Goal: Task Accomplishment & Management: Use online tool/utility

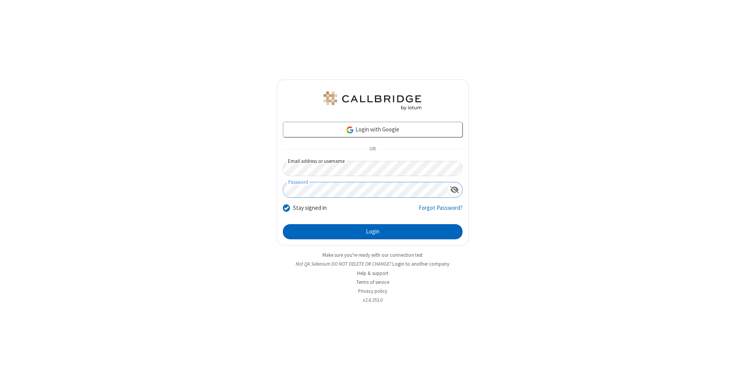
click at [373, 232] on button "Login" at bounding box center [373, 232] width 180 height 16
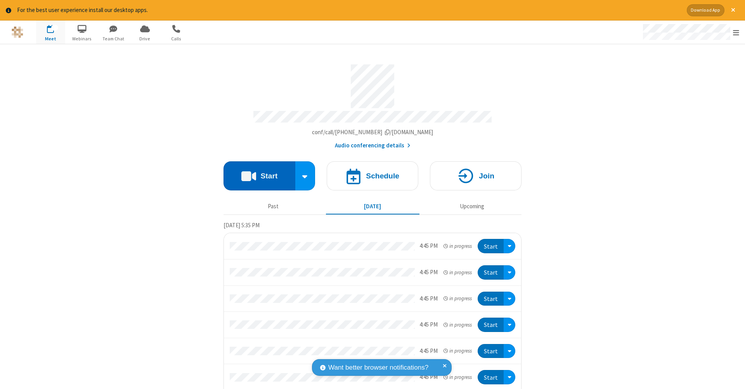
click at [256, 172] on button "Start" at bounding box center [260, 175] width 72 height 29
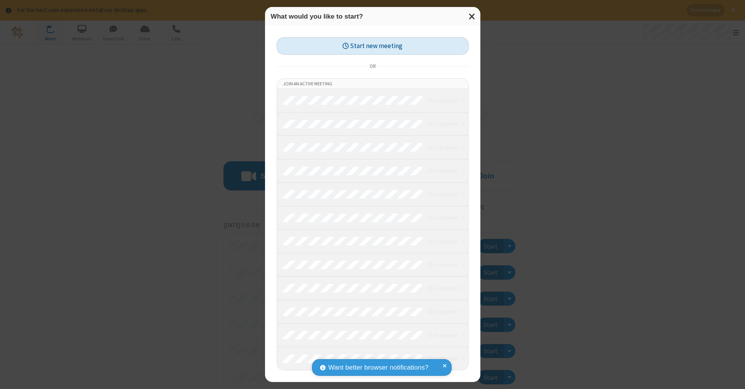
click at [373, 46] on button "Start new meeting" at bounding box center [373, 45] width 192 height 17
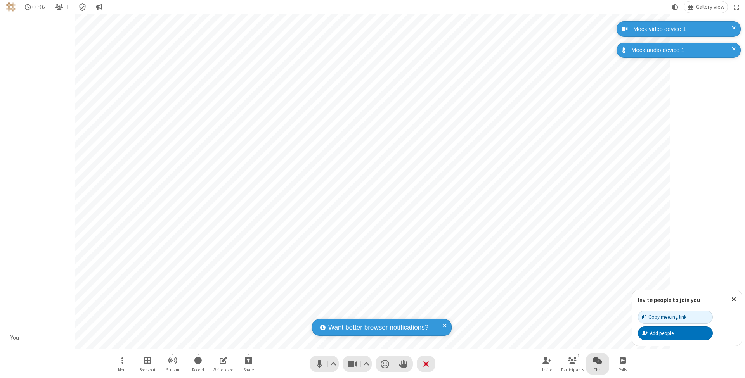
click at [597, 361] on span "Open chat" at bounding box center [597, 361] width 9 height 10
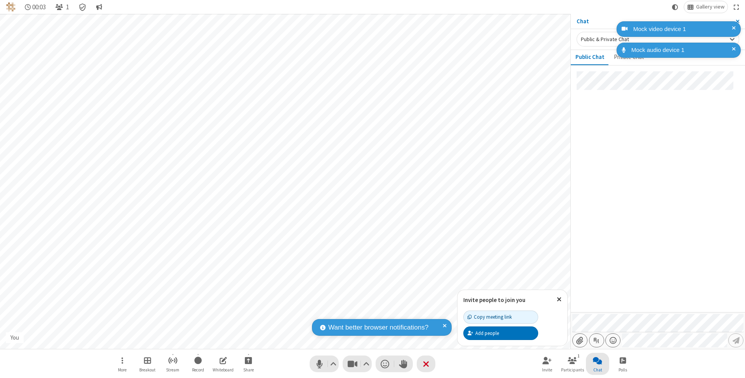
type input "C:\fakepath\doc_test.docx"
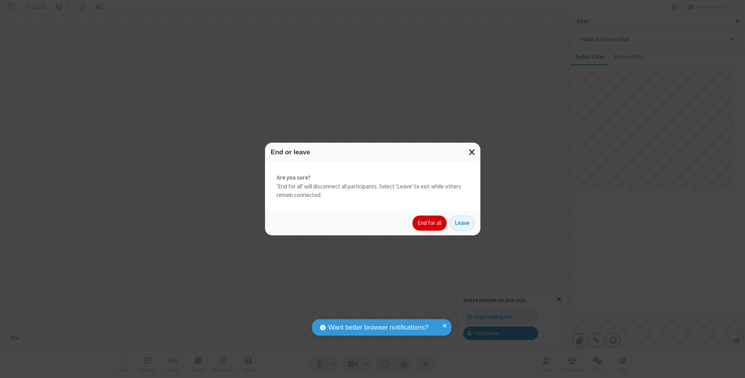
click at [430, 223] on button "End for all" at bounding box center [430, 224] width 34 height 16
